Goal: Information Seeking & Learning: Learn about a topic

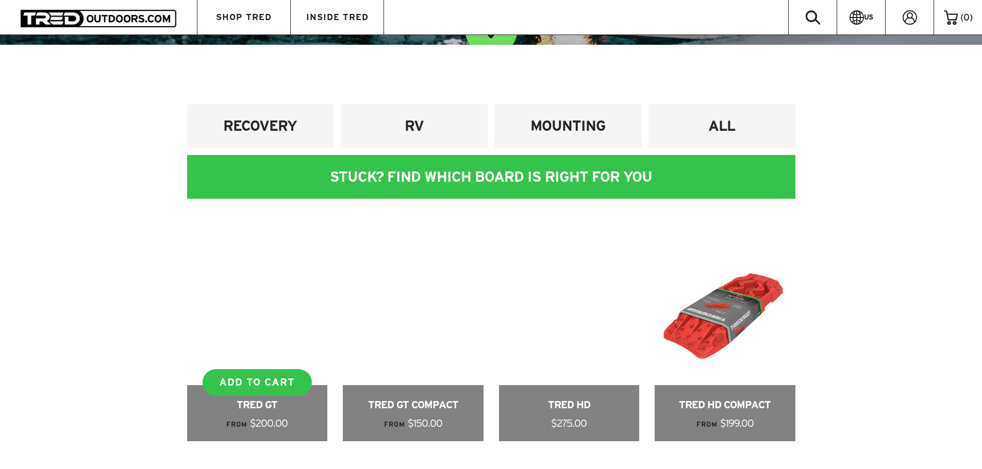
scroll to position [515, 0]
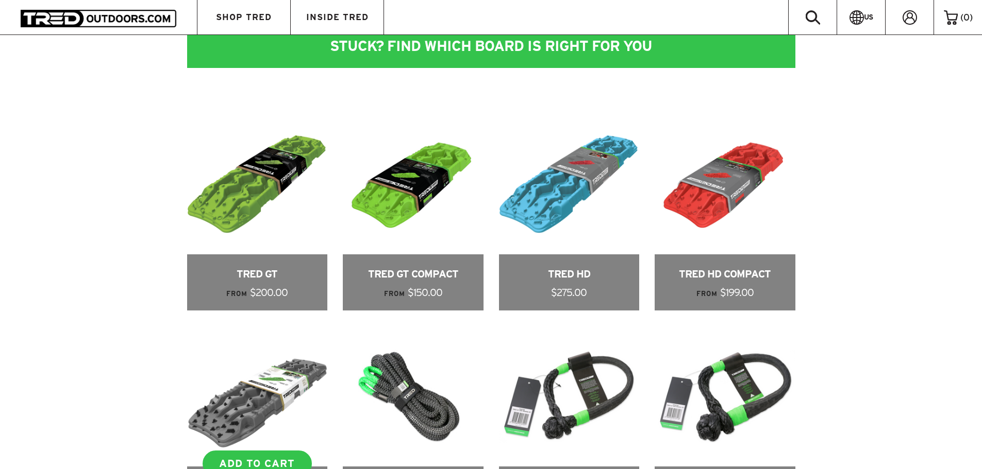
click at [268, 375] on link at bounding box center [257, 431] width 141 height 210
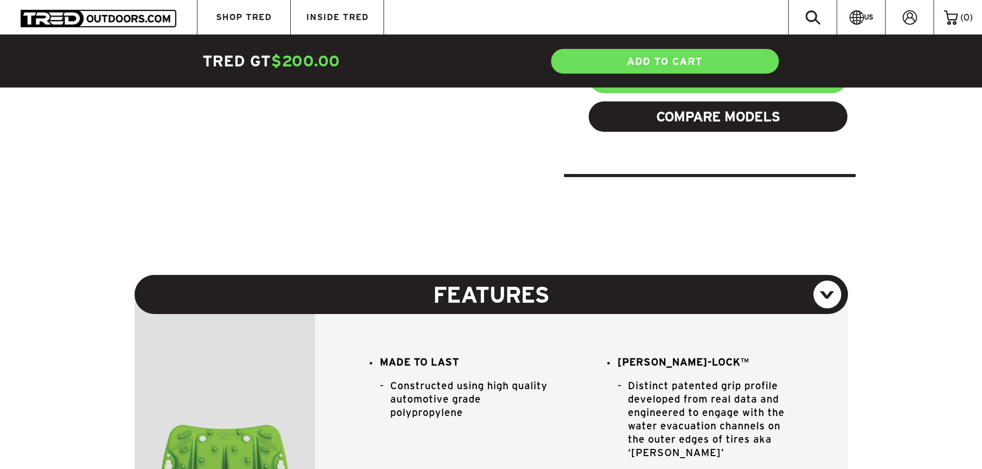
scroll to position [618, 0]
